Goal: Information Seeking & Learning: Learn about a topic

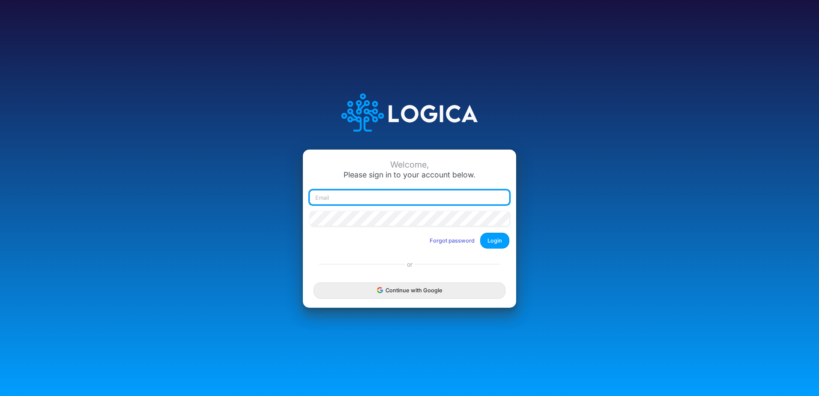
type input "[EMAIL_ADDRESS][DOMAIN_NAME]"
click at [412, 201] on input "[EMAIL_ADDRESS][DOMAIN_NAME]" at bounding box center [410, 197] width 200 height 15
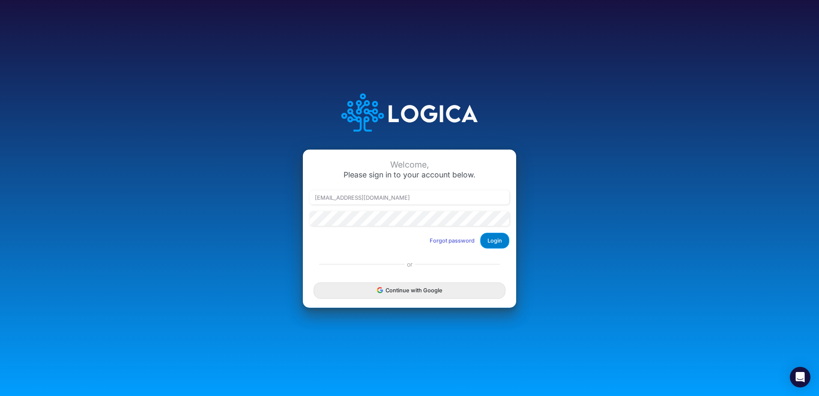
click at [497, 239] on button "Login" at bounding box center [494, 241] width 29 height 16
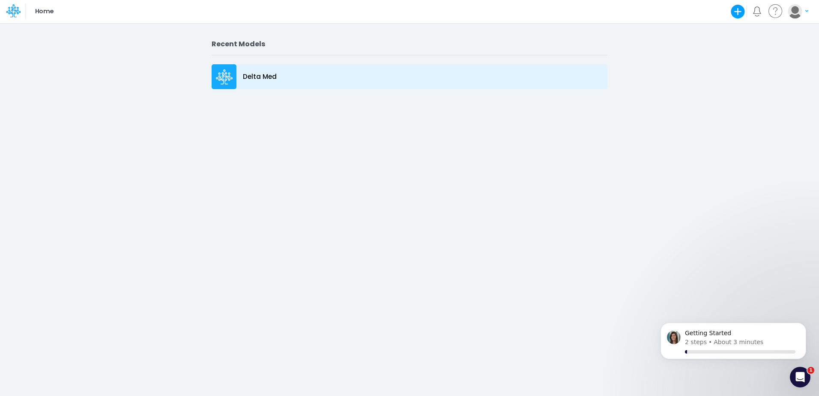
click at [243, 78] on p "Delta Med" at bounding box center [260, 77] width 34 height 10
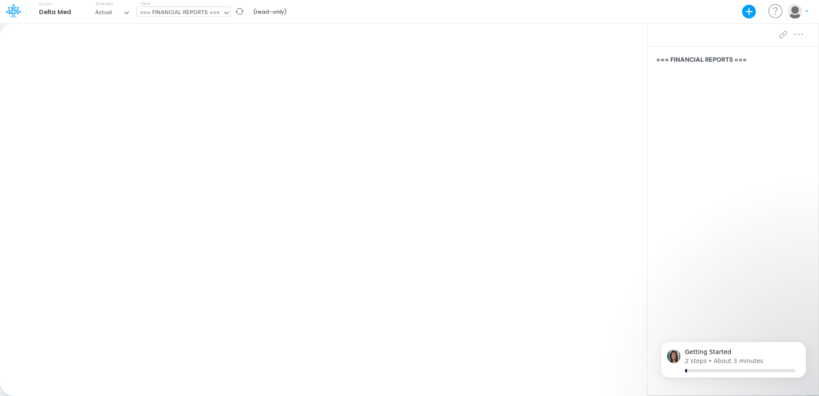
click at [223, 13] on div "=== FINANCIAL REPORTS ===" at bounding box center [180, 13] width 86 height 13
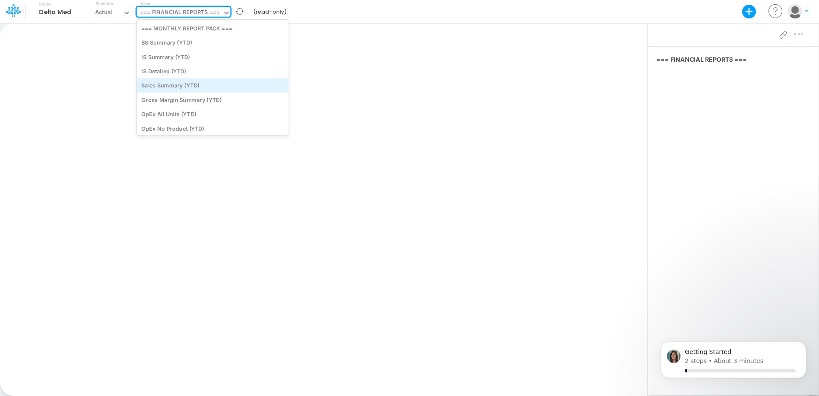
click at [197, 84] on div "Sales Summary (YTD)" at bounding box center [213, 85] width 152 height 14
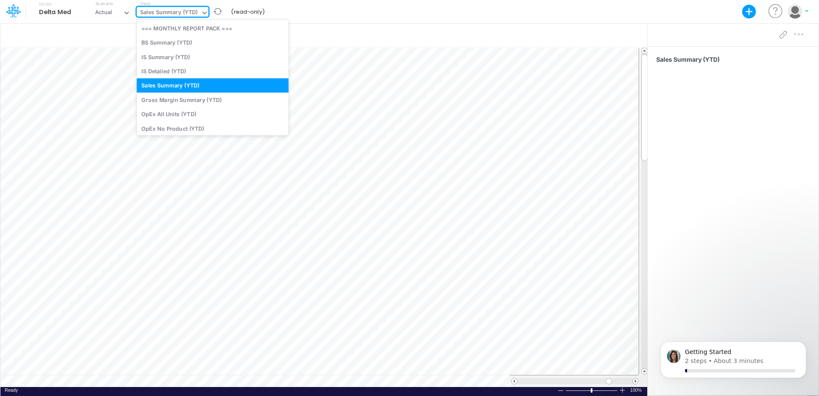
click at [200, 13] on div "Sales Summary (YTD)" at bounding box center [169, 13] width 64 height 13
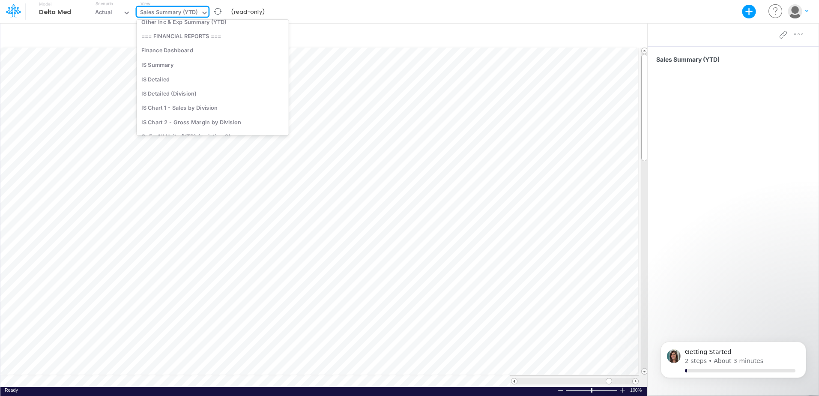
scroll to position [198, 0]
click at [200, 63] on div "IS Summary" at bounding box center [213, 64] width 152 height 14
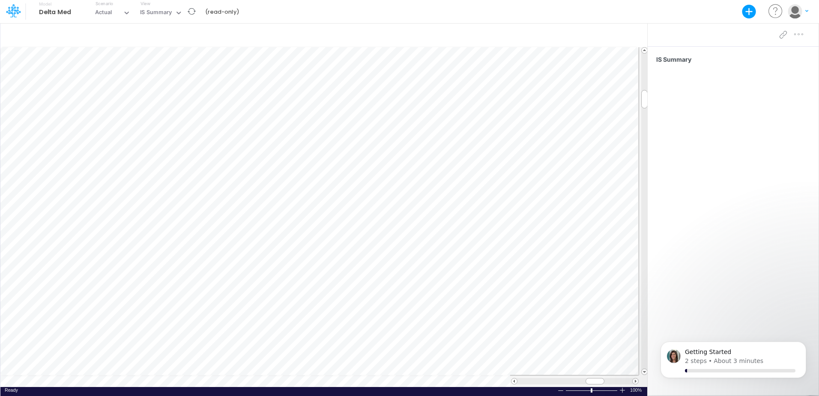
scroll to position [4, 0]
click at [609, 31] on button "button" at bounding box center [613, 35] width 20 height 15
click at [170, 15] on div "IS Summary" at bounding box center [156, 13] width 32 height 10
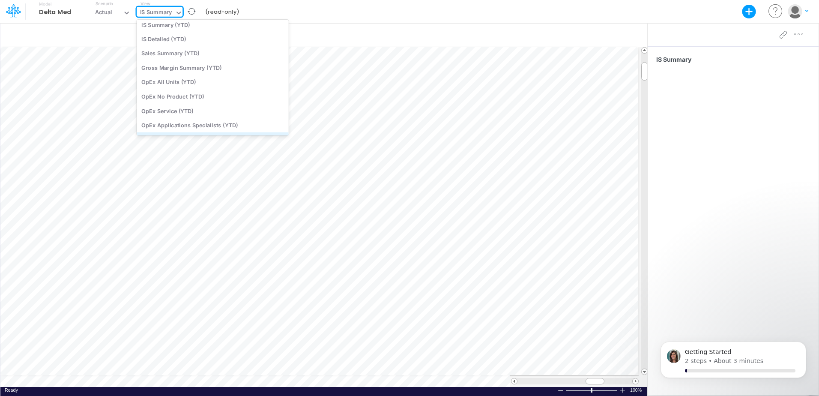
scroll to position [0, 0]
click at [212, 87] on div "Sales Summary (YTD)" at bounding box center [213, 85] width 152 height 14
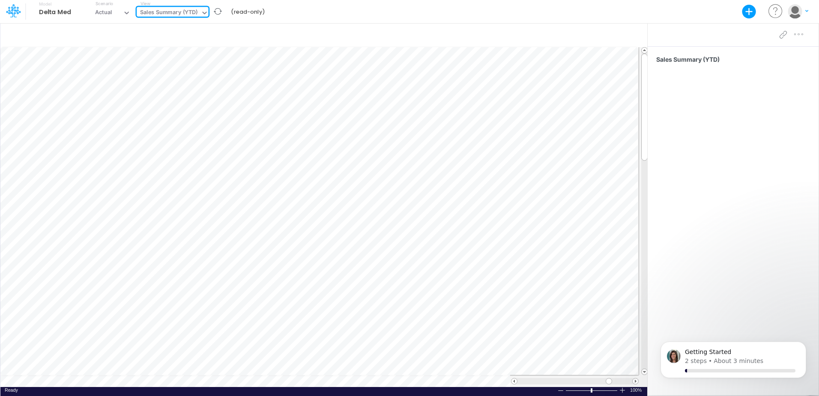
click at [203, 12] on icon at bounding box center [205, 13] width 4 height 3
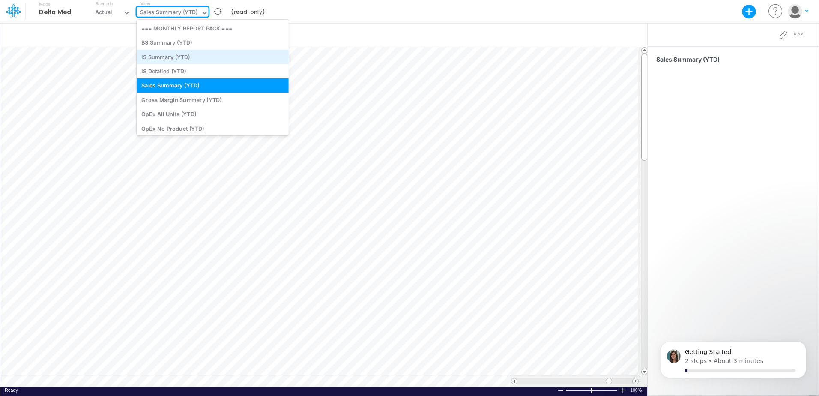
click at [179, 58] on div "IS Summary (YTD)" at bounding box center [213, 57] width 152 height 14
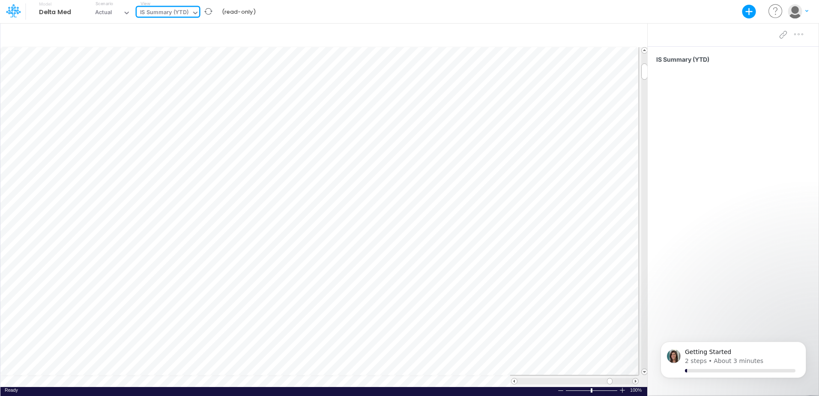
click at [196, 14] on icon at bounding box center [195, 13] width 4 height 3
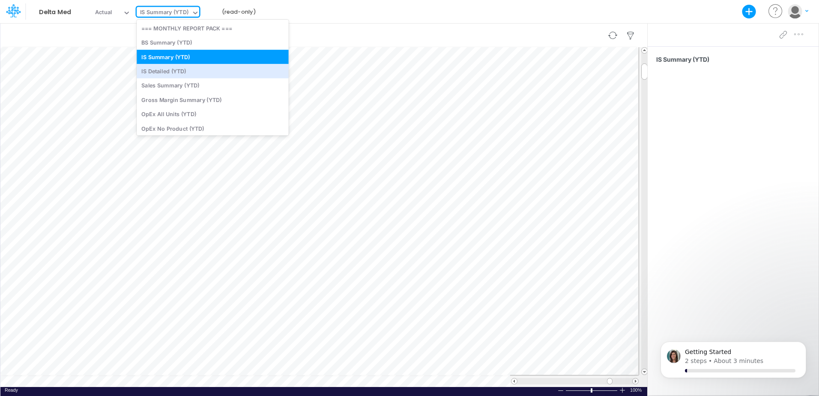
click at [407, 41] on div at bounding box center [323, 35] width 647 height 23
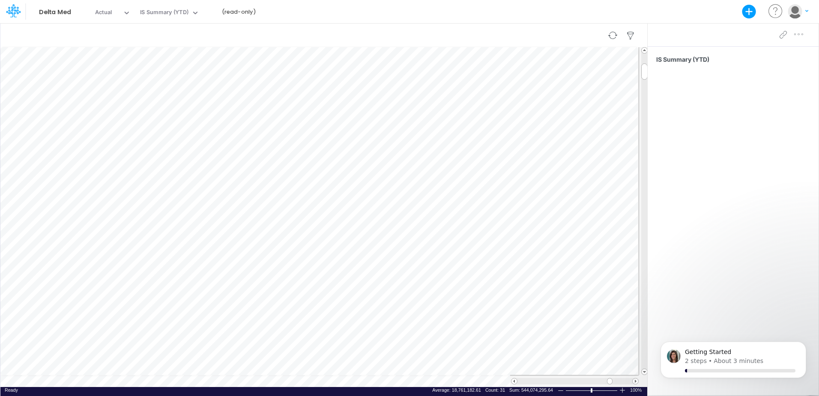
scroll to position [4, 0]
click at [159, 11] on div "IS Summary (YTD)" at bounding box center [164, 13] width 48 height 10
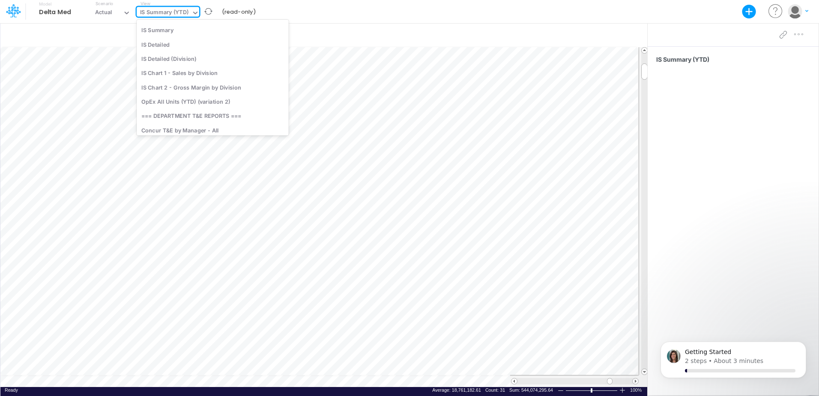
scroll to position [236, 0]
click at [163, 33] on div "IS Summary" at bounding box center [213, 30] width 152 height 14
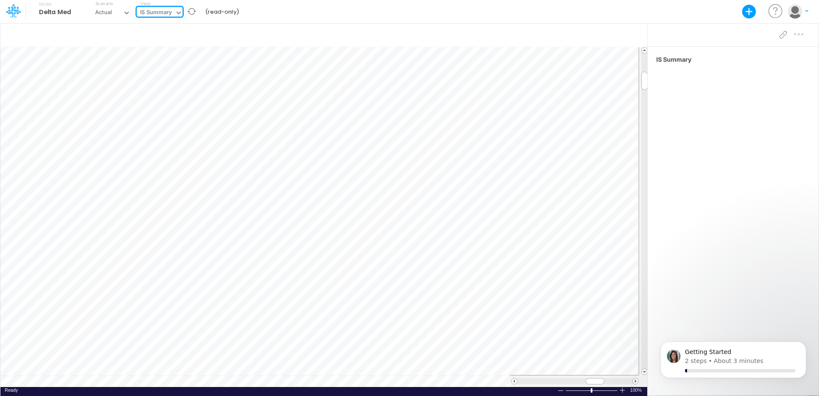
click at [169, 12] on div "IS Summary" at bounding box center [156, 13] width 32 height 10
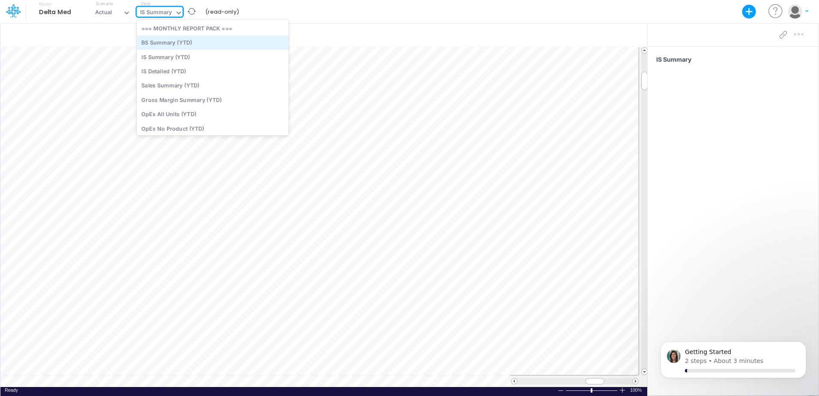
click at [179, 44] on div "BS Summary (YTD)" at bounding box center [213, 43] width 152 height 14
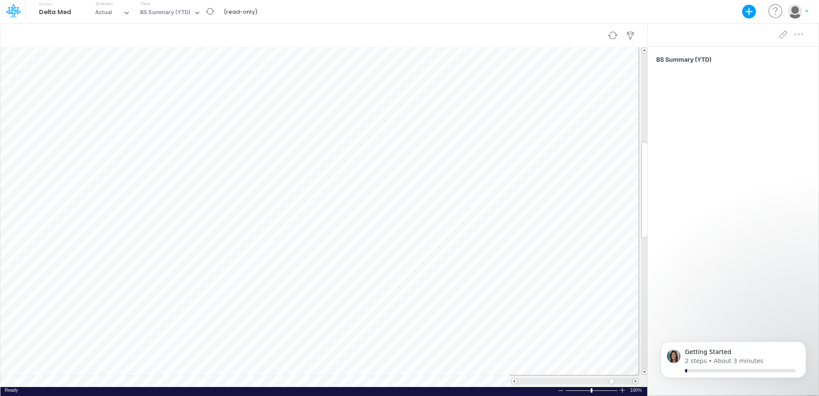
scroll to position [4, 0]
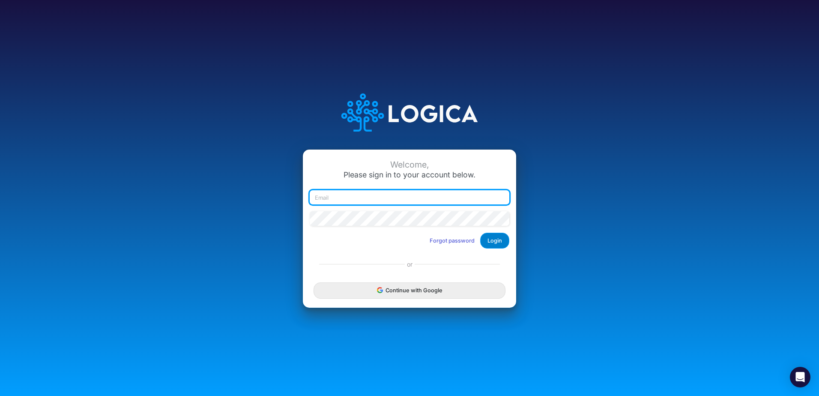
type input "[EMAIL_ADDRESS][DOMAIN_NAME]"
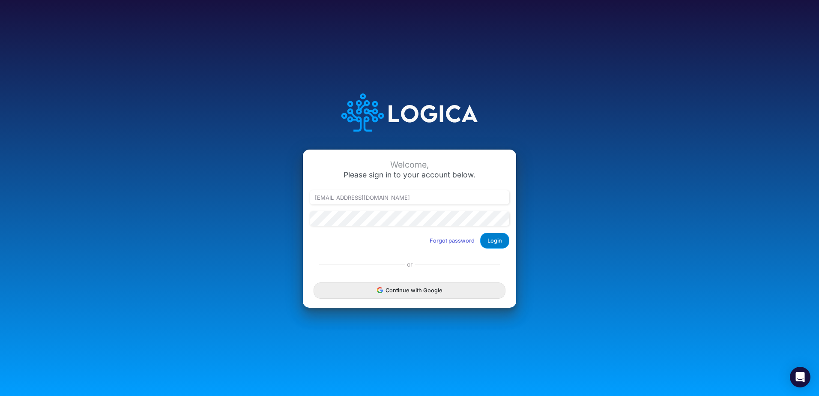
click at [491, 239] on button "Login" at bounding box center [494, 241] width 29 height 16
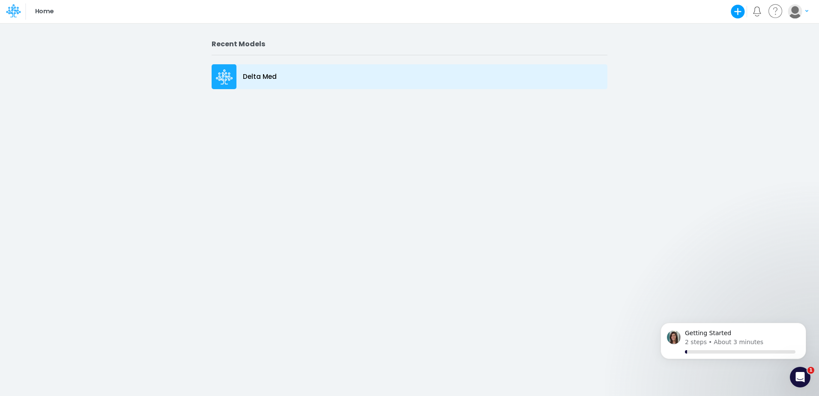
click at [251, 74] on p "Delta Med" at bounding box center [260, 77] width 34 height 10
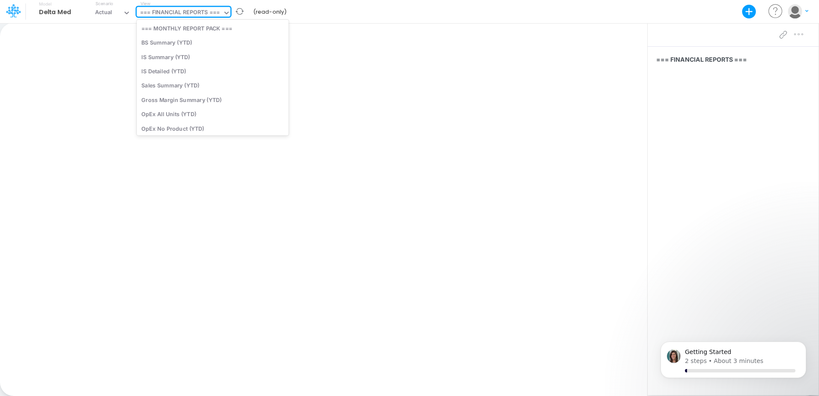
click at [225, 12] on icon at bounding box center [227, 13] width 8 height 8
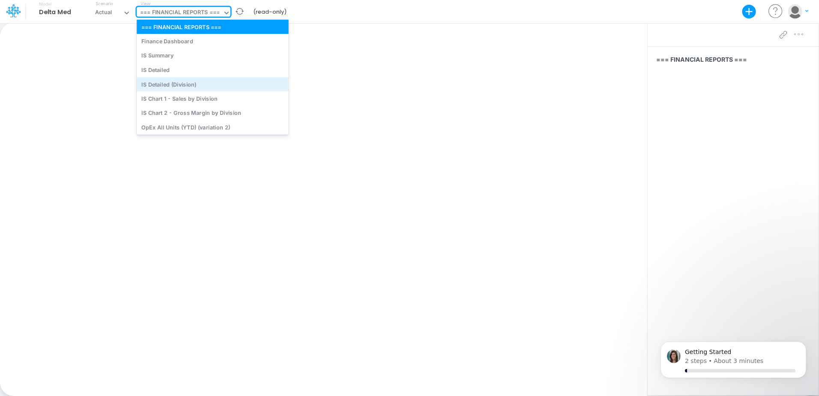
scroll to position [208, 0]
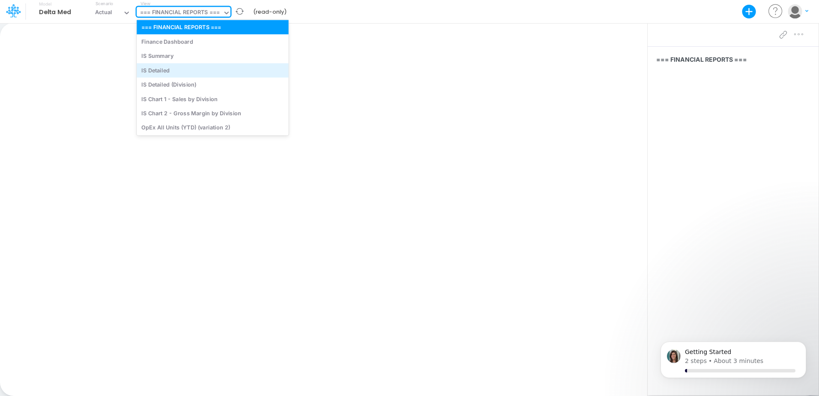
click at [185, 73] on div "IS Detailed" at bounding box center [213, 70] width 152 height 14
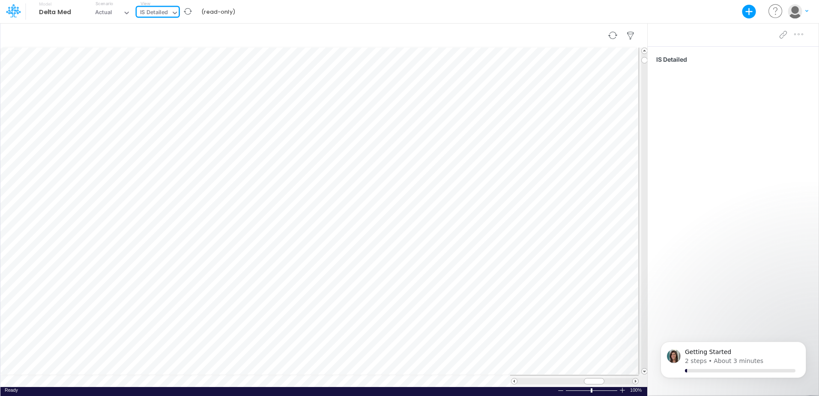
click at [209, 32] on div at bounding box center [323, 35] width 647 height 23
click at [633, 36] on icon "button" at bounding box center [631, 35] width 13 height 9
select select "notEqual"
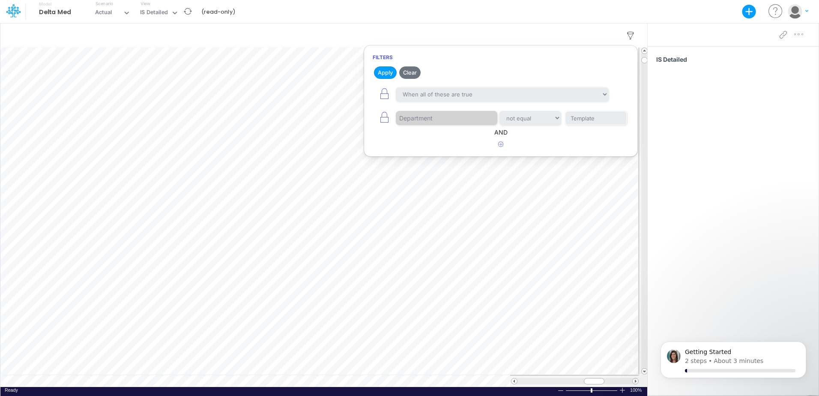
scroll to position [4, 0]
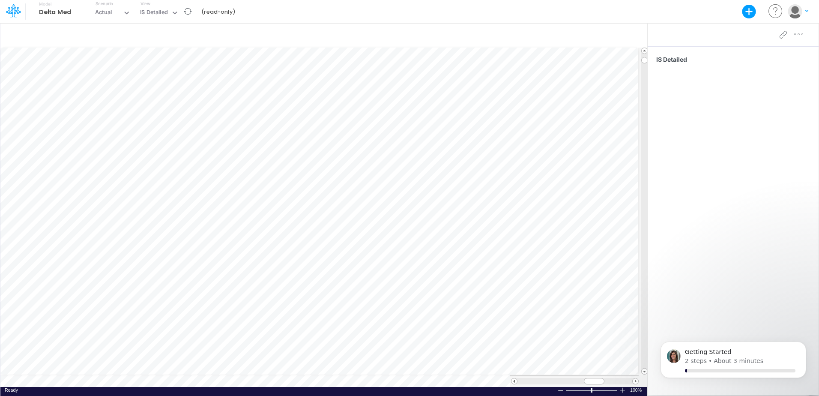
click at [803, 37] on div at bounding box center [791, 34] width 31 height 17
click at [176, 13] on icon at bounding box center [175, 13] width 4 height 3
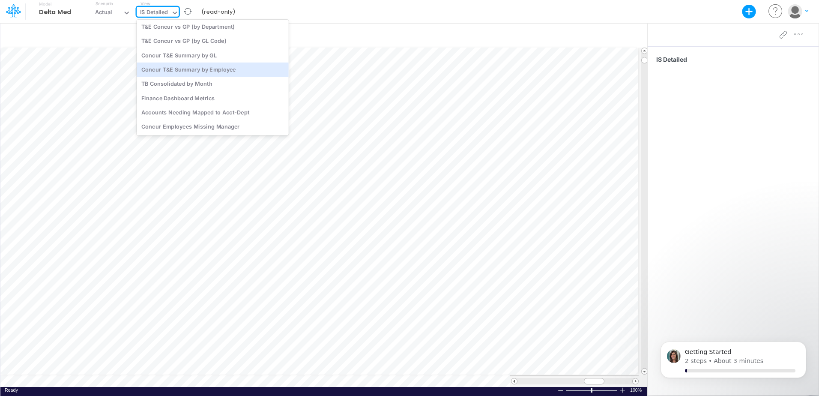
scroll to position [988, 0]
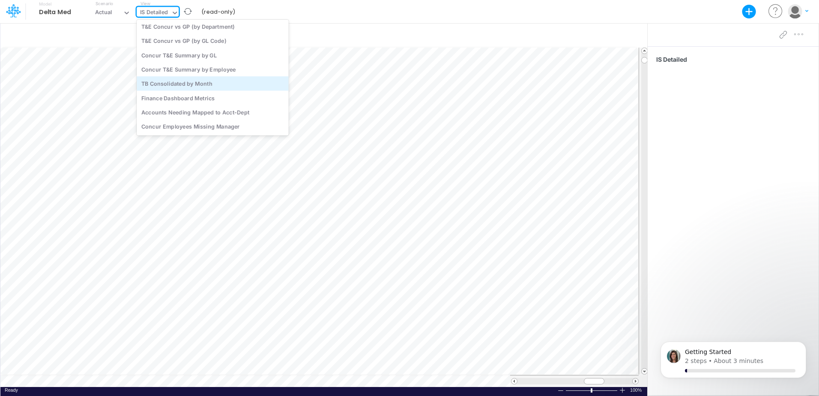
click at [207, 85] on div "TB Consolidated by Month" at bounding box center [213, 83] width 152 height 14
